Goal: Transaction & Acquisition: Download file/media

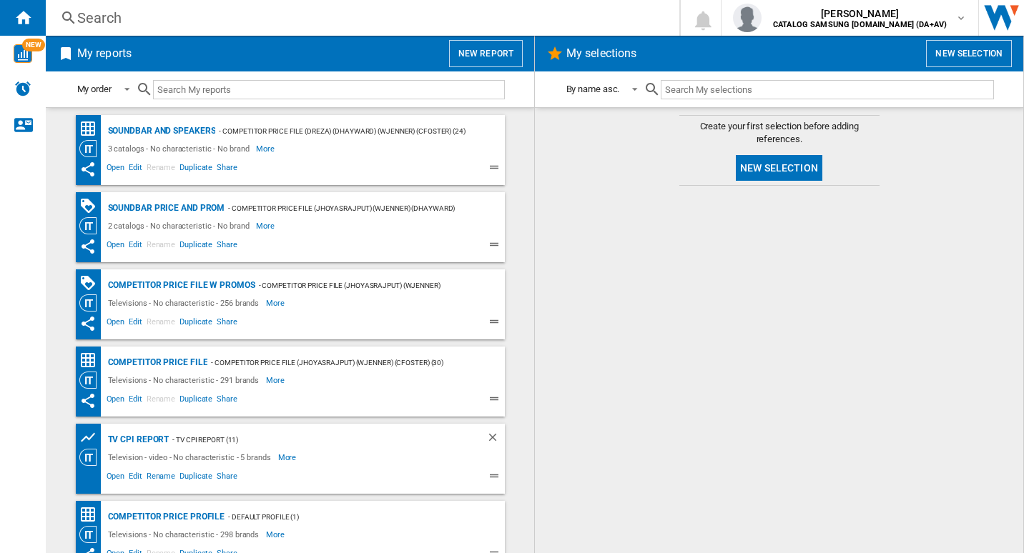
scroll to position [146, 0]
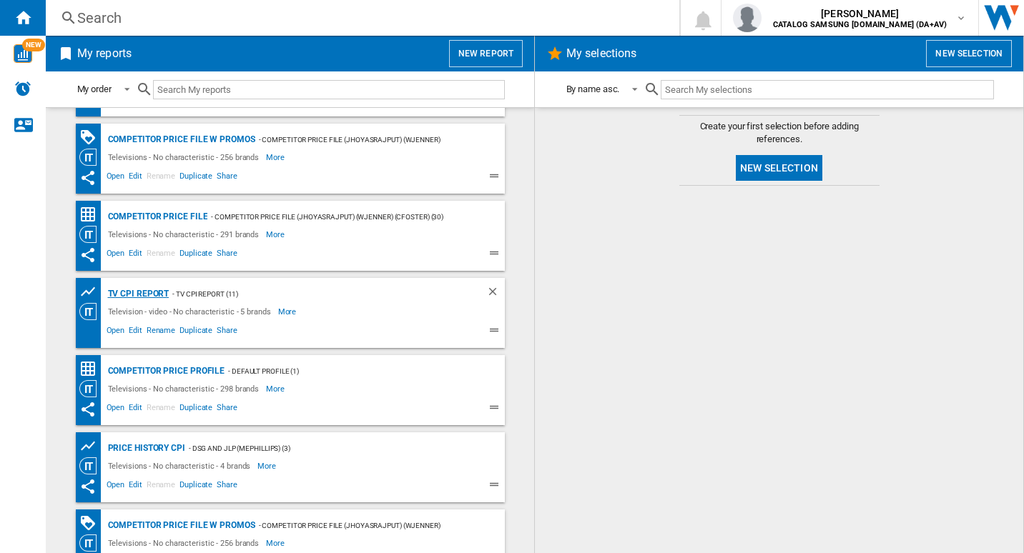
click at [153, 293] on div "TV CPI Report" at bounding box center [136, 294] width 65 height 18
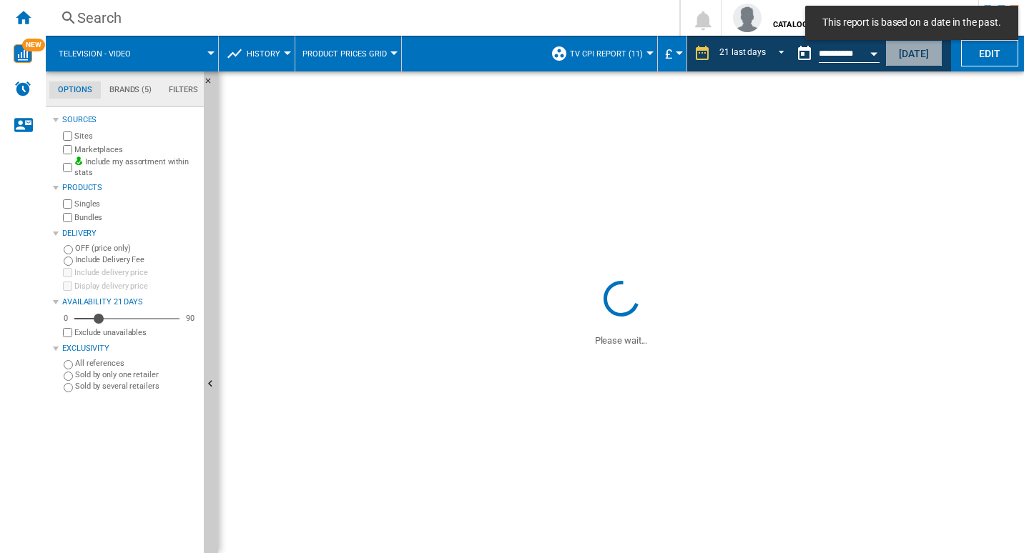
click at [922, 60] on button "[DATE]" at bounding box center [913, 53] width 57 height 26
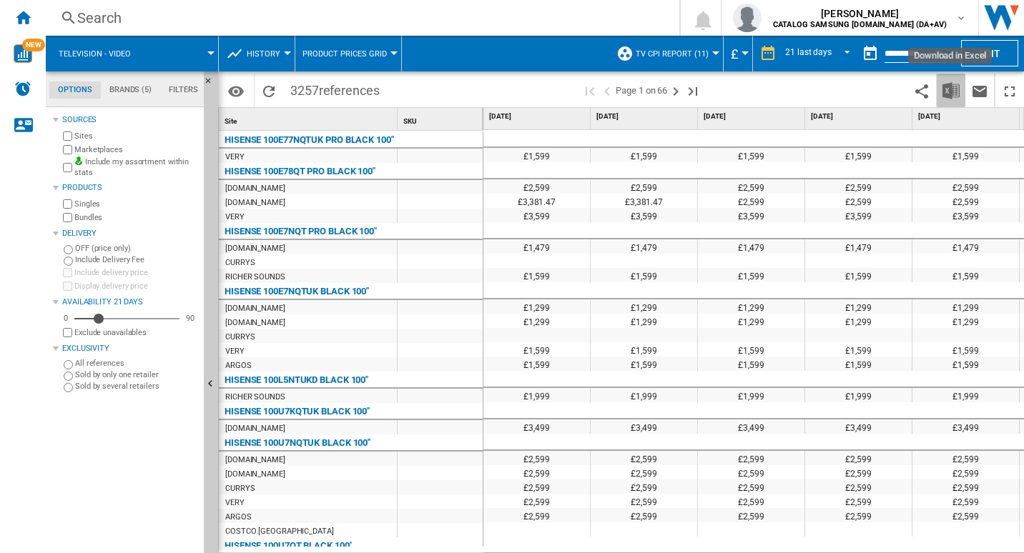
click at [956, 79] on button "Download in Excel" at bounding box center [950, 91] width 29 height 34
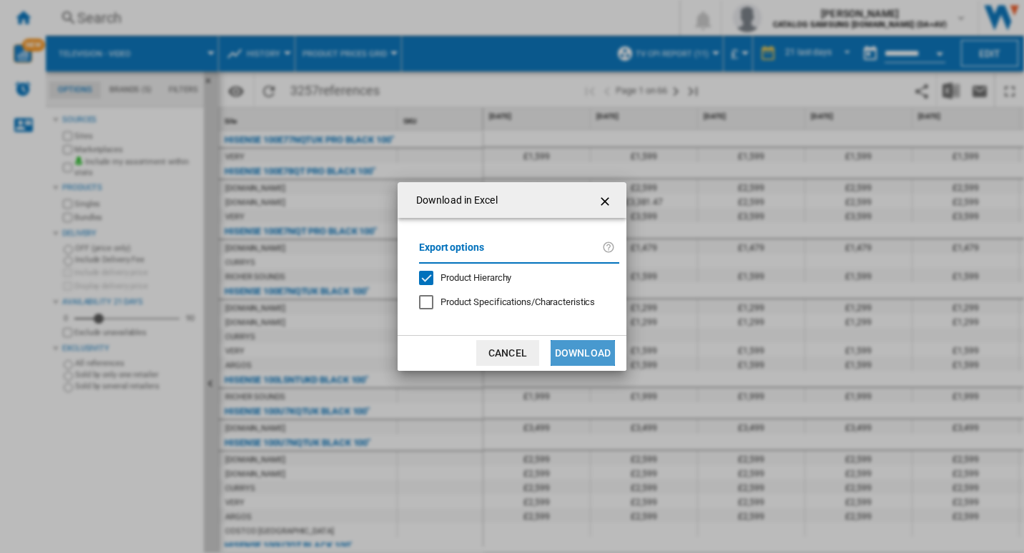
click at [594, 350] on button "Download" at bounding box center [582, 353] width 64 height 26
